Goal: Download file/media

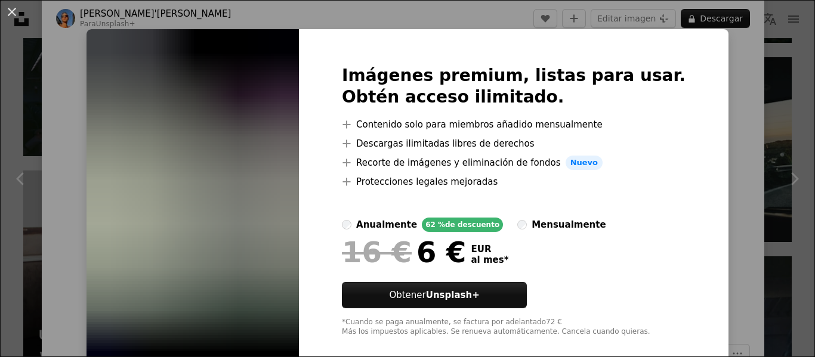
scroll to position [8, 0]
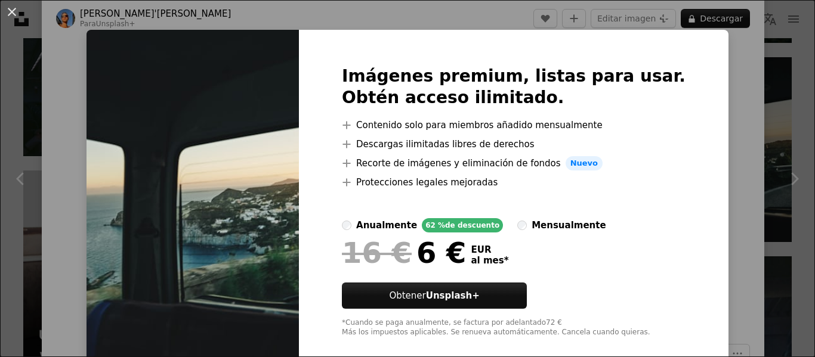
click at [762, 184] on div "An X shape Imágenes premium, listas para usar. Obtén acceso ilimitado. A plus s…" at bounding box center [407, 178] width 815 height 357
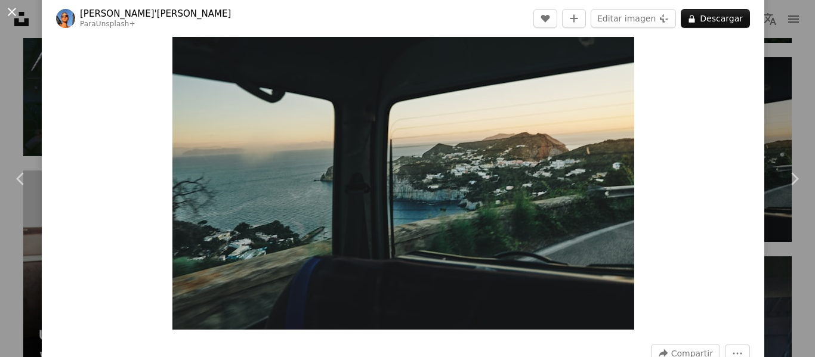
click at [11, 14] on button "An X shape" at bounding box center [12, 12] width 14 height 14
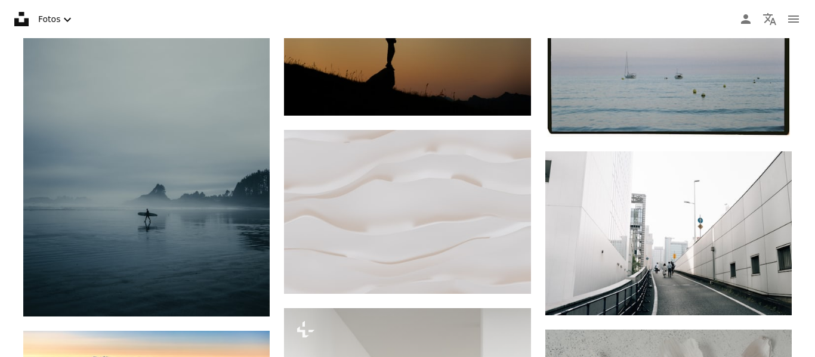
scroll to position [584, 0]
